Goal: Check status: Check status

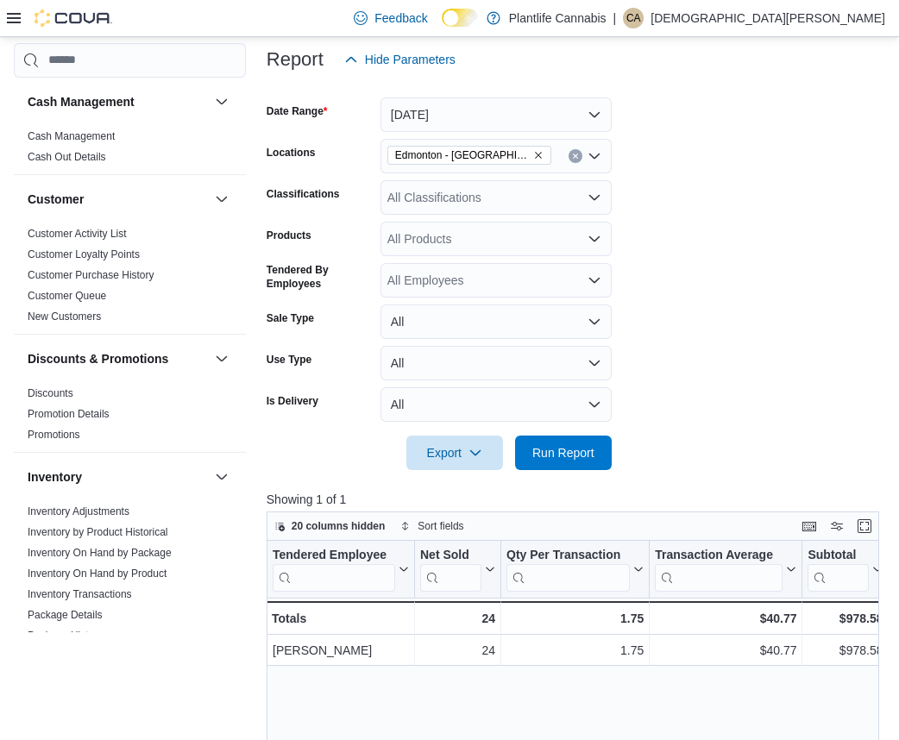
scroll to position [227, 0]
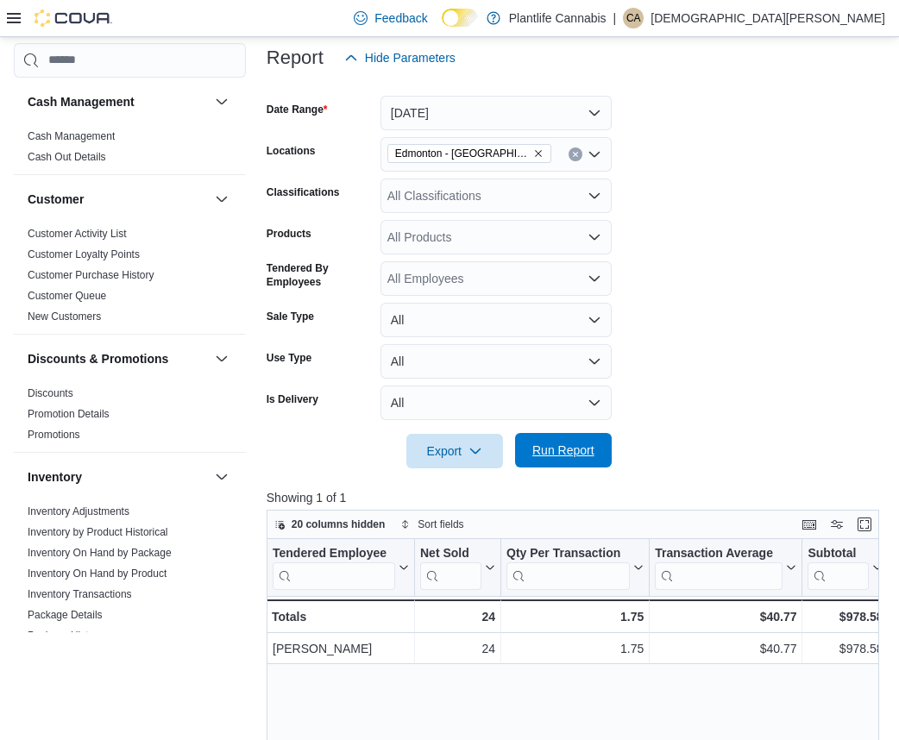
click at [584, 446] on span "Run Report" at bounding box center [563, 450] width 62 height 17
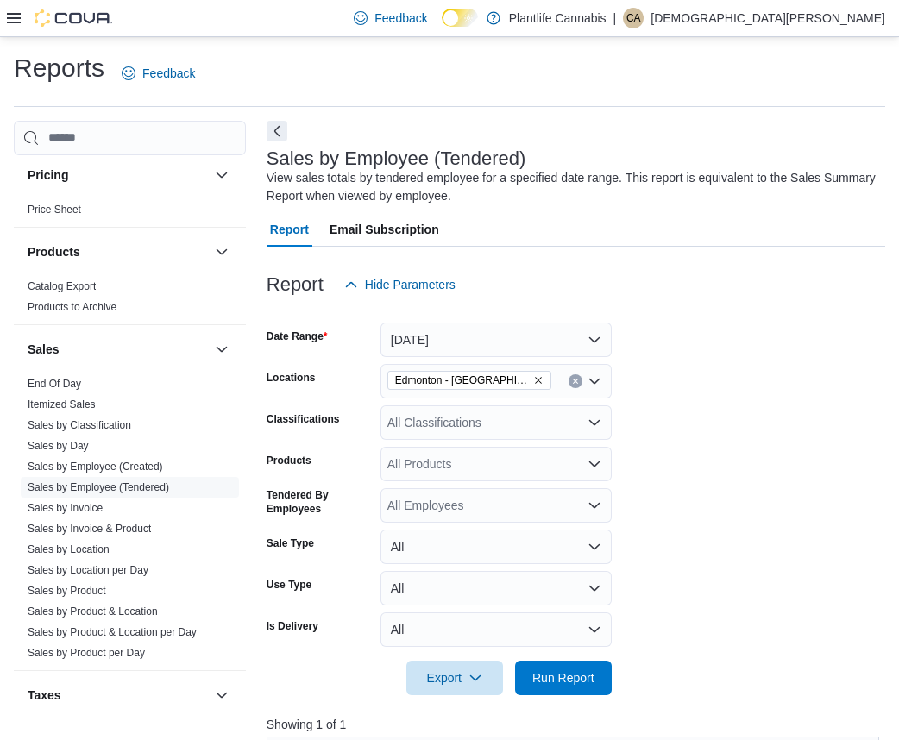
scroll to position [824, 0]
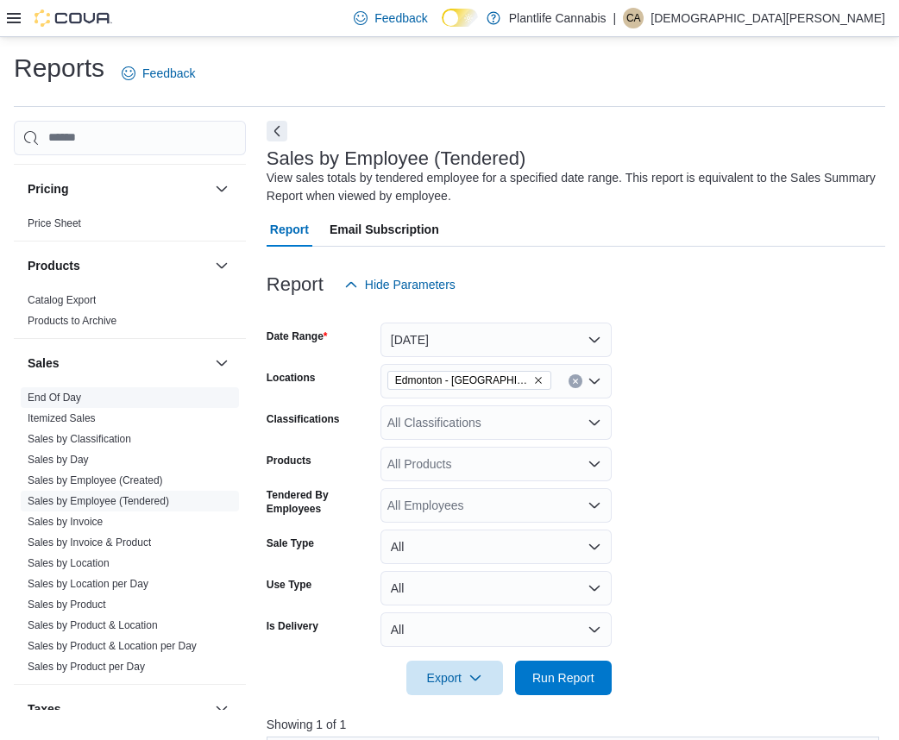
click at [87, 400] on span "End Of Day" at bounding box center [130, 397] width 218 height 21
click at [49, 395] on link "End Of Day" at bounding box center [55, 398] width 54 height 12
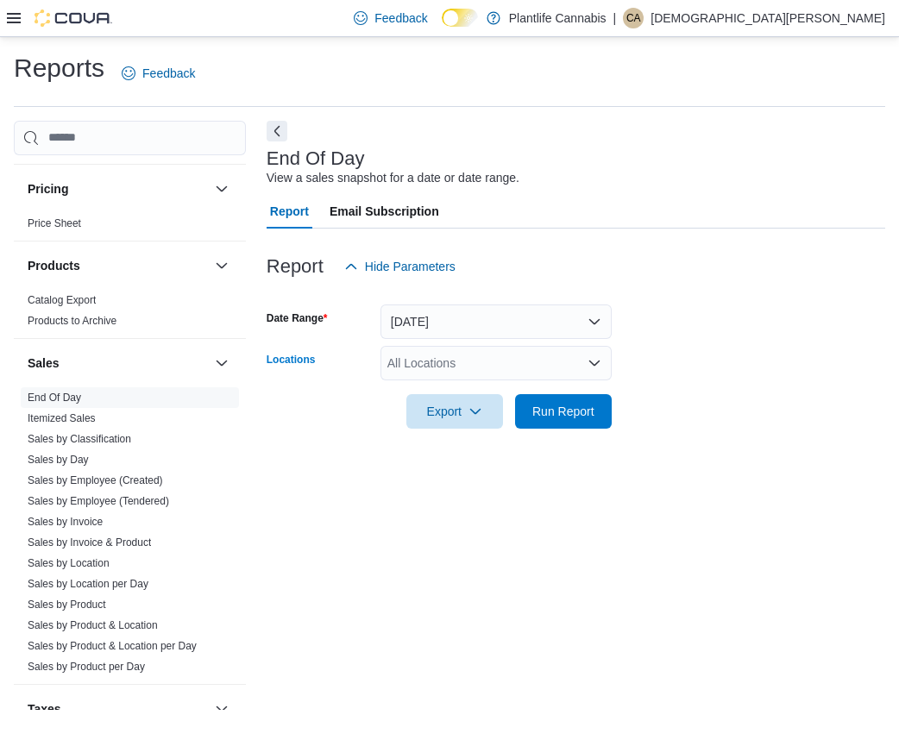
click at [535, 368] on div "All Locations" at bounding box center [496, 363] width 231 height 35
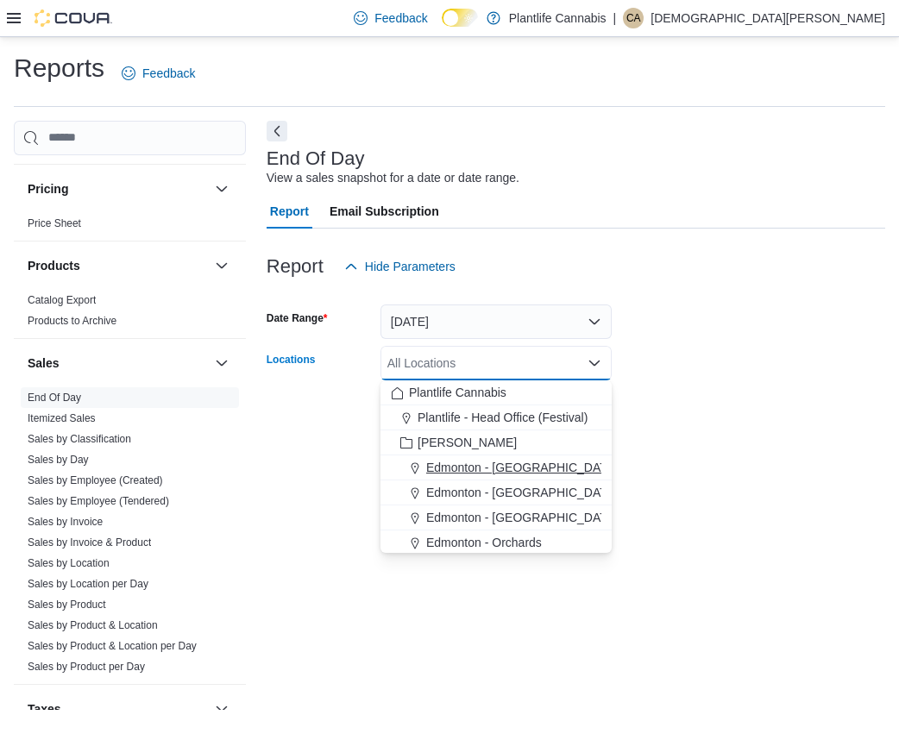
click at [535, 465] on span "Edmonton - [GEOGRAPHIC_DATA]" at bounding box center [522, 467] width 192 height 17
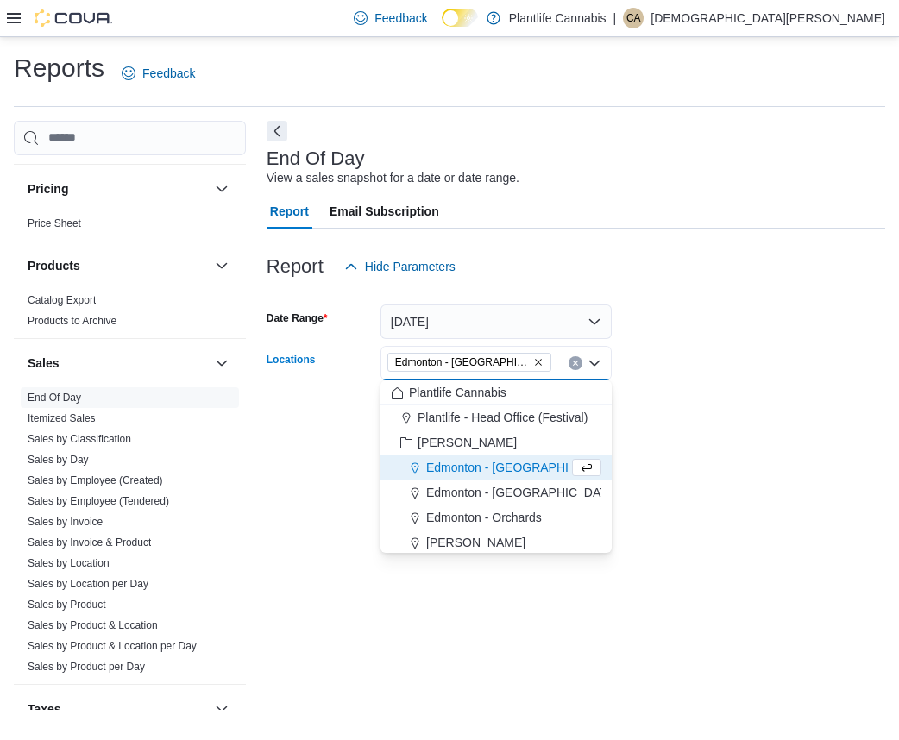
click at [714, 388] on div at bounding box center [576, 388] width 619 height 14
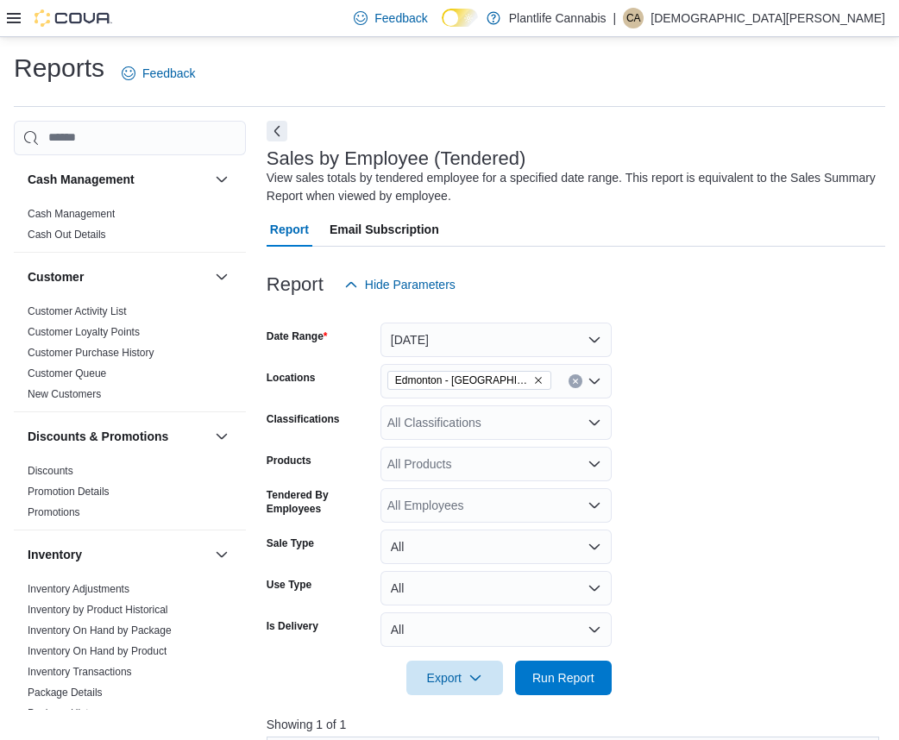
click at [13, 20] on icon at bounding box center [14, 18] width 14 height 14
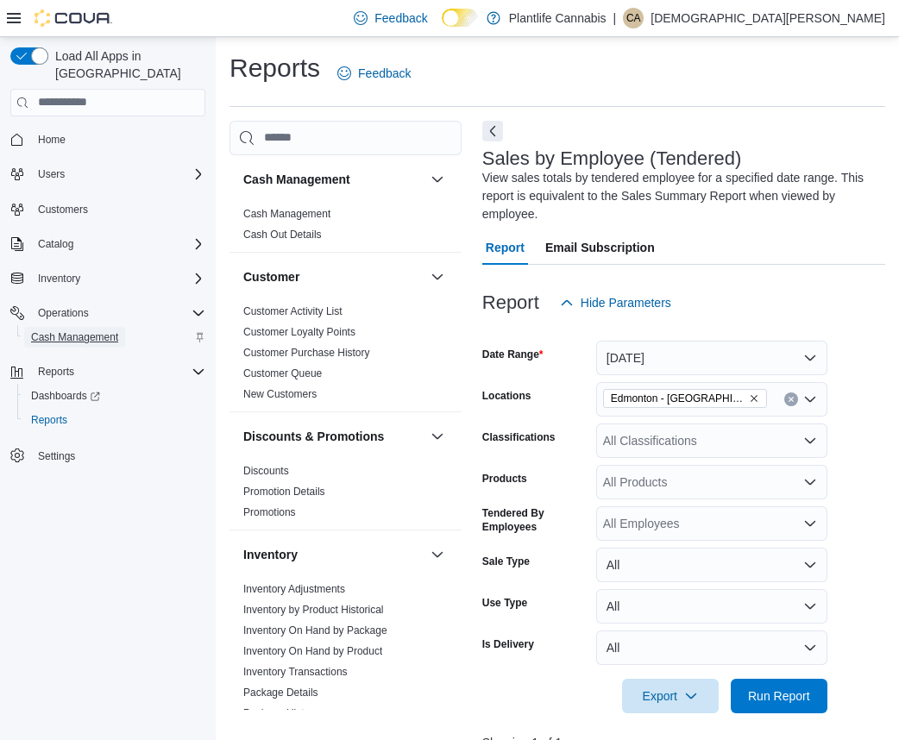
click at [91, 331] on span "Cash Management" at bounding box center [74, 338] width 87 height 14
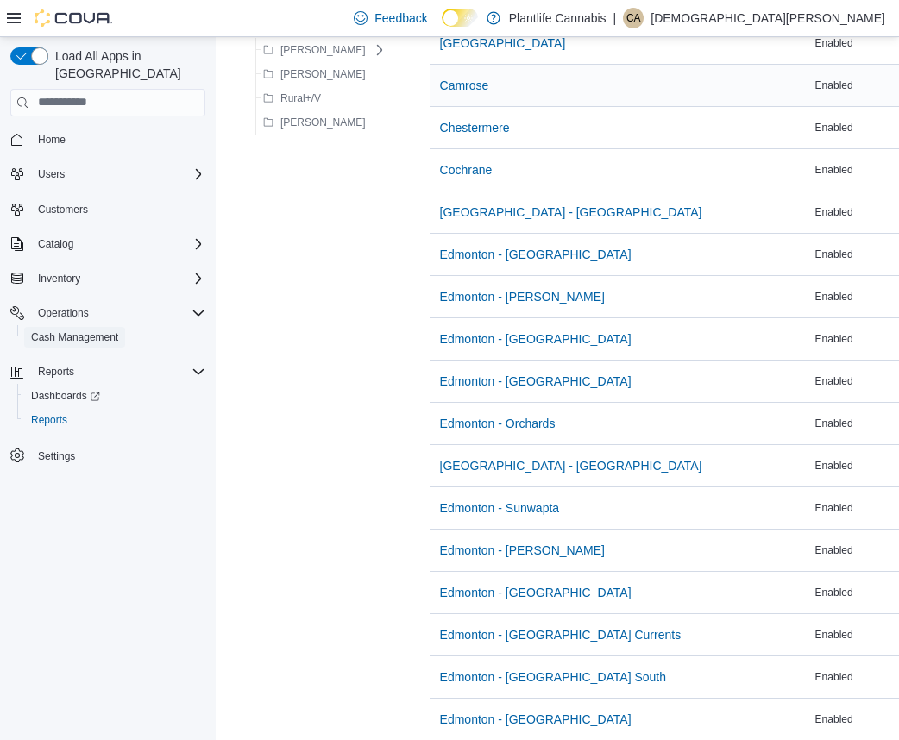
scroll to position [550, 0]
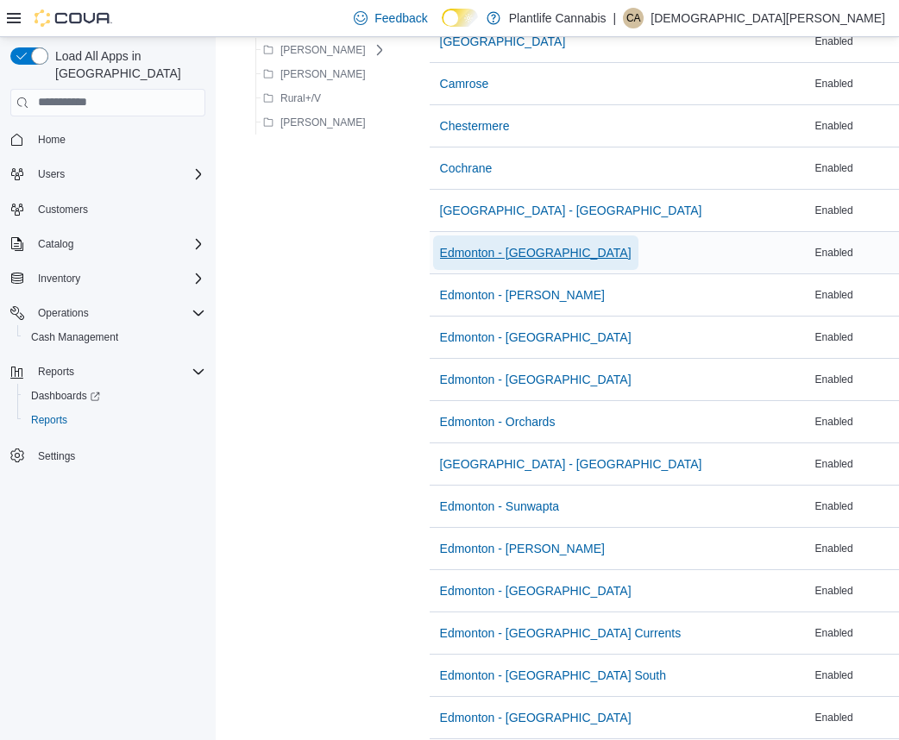
click at [517, 255] on span "Edmonton - [GEOGRAPHIC_DATA]" at bounding box center [536, 252] width 192 height 17
